Goal: Transaction & Acquisition: Subscribe to service/newsletter

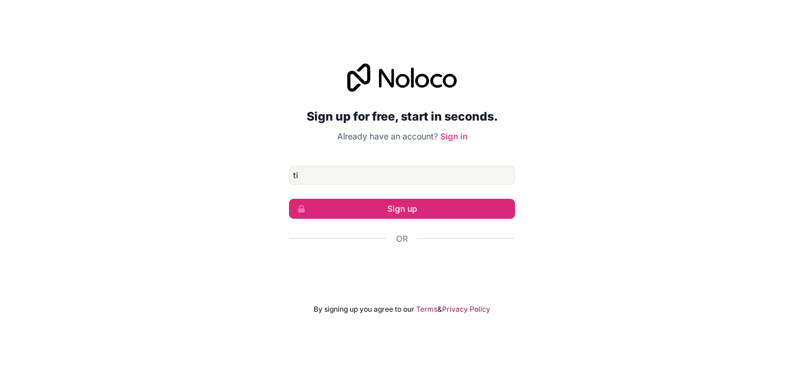
type input "t"
type input "[EMAIL_ADDRESS][DOMAIN_NAME]"
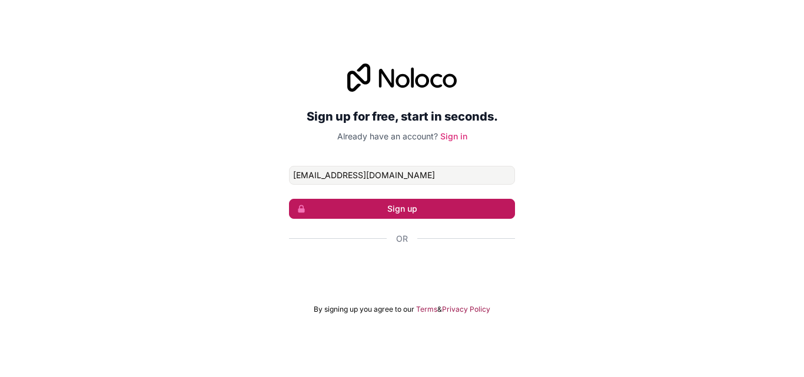
click at [406, 213] on button "Sign up" at bounding box center [402, 209] width 226 height 20
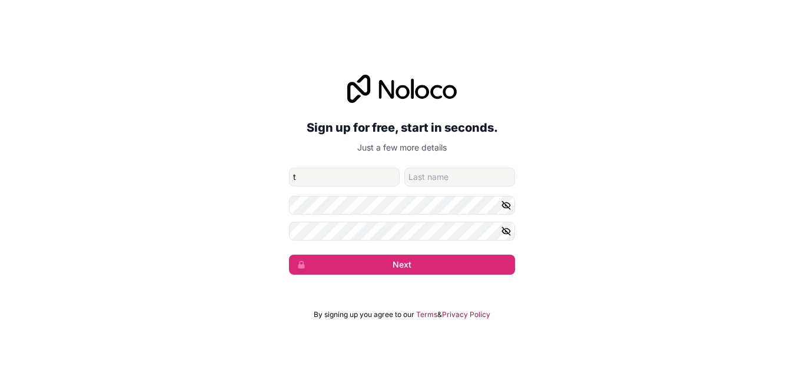
type input "[PERSON_NAME]"
type input "Danjuma"
click at [506, 209] on icon "button" at bounding box center [506, 205] width 11 height 11
click at [509, 208] on icon "button" at bounding box center [506, 205] width 11 height 11
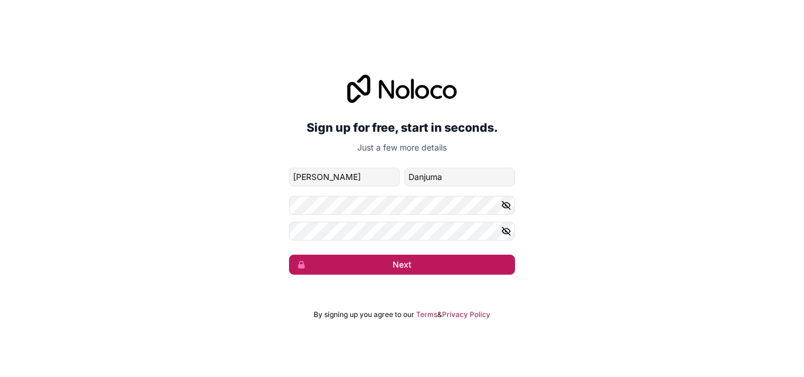
click at [408, 267] on button "Next" at bounding box center [402, 265] width 226 height 20
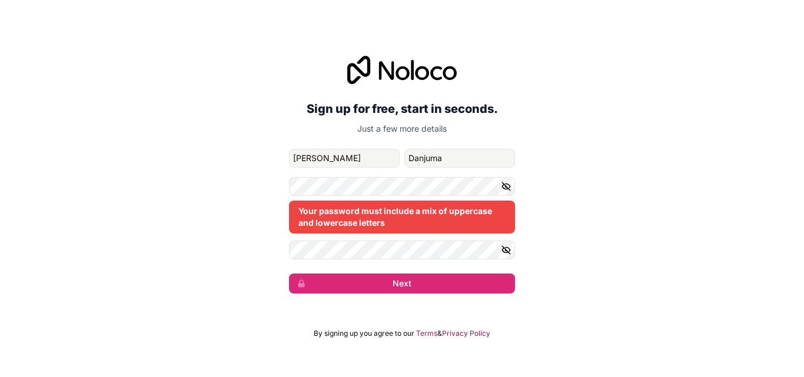
click at [505, 248] on icon "button" at bounding box center [506, 250] width 8 height 8
click at [508, 183] on icon "button" at bounding box center [506, 186] width 11 height 11
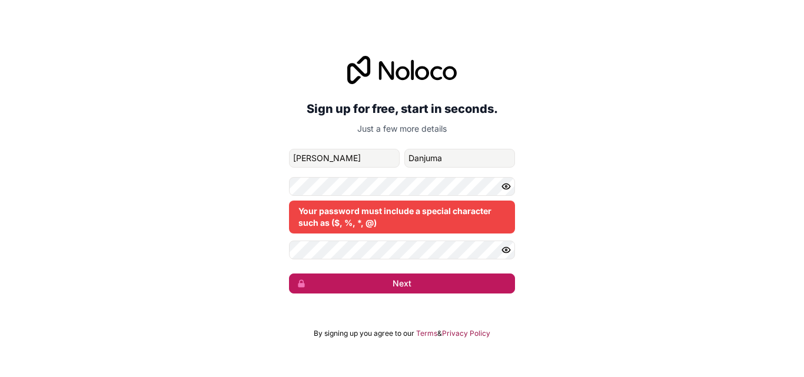
click at [409, 284] on button "Next" at bounding box center [402, 284] width 226 height 20
